Goal: Navigation & Orientation: Find specific page/section

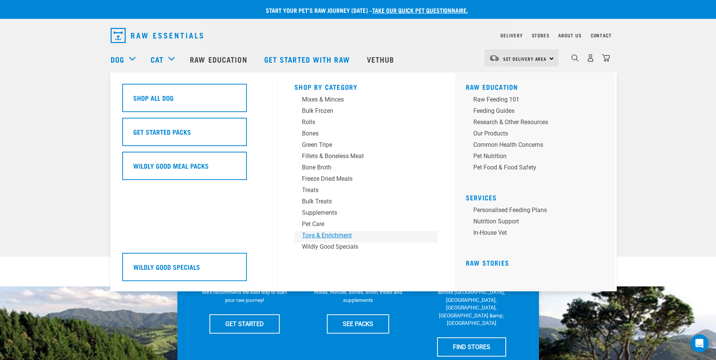
click at [336, 234] on div "Toys & Enrichment" at bounding box center [361, 235] width 118 height 9
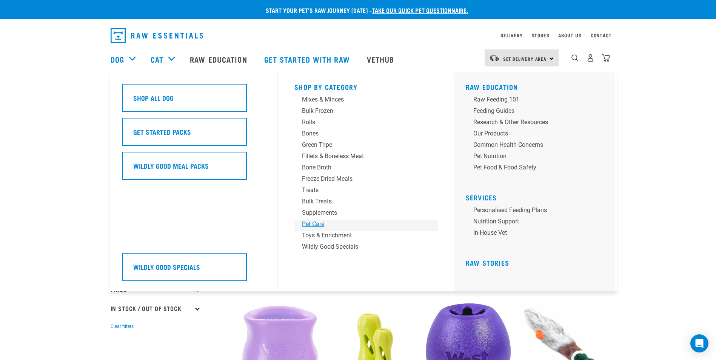
click at [324, 224] on div "Pet Care" at bounding box center [361, 224] width 118 height 9
